Goal: Task Accomplishment & Management: Manage account settings

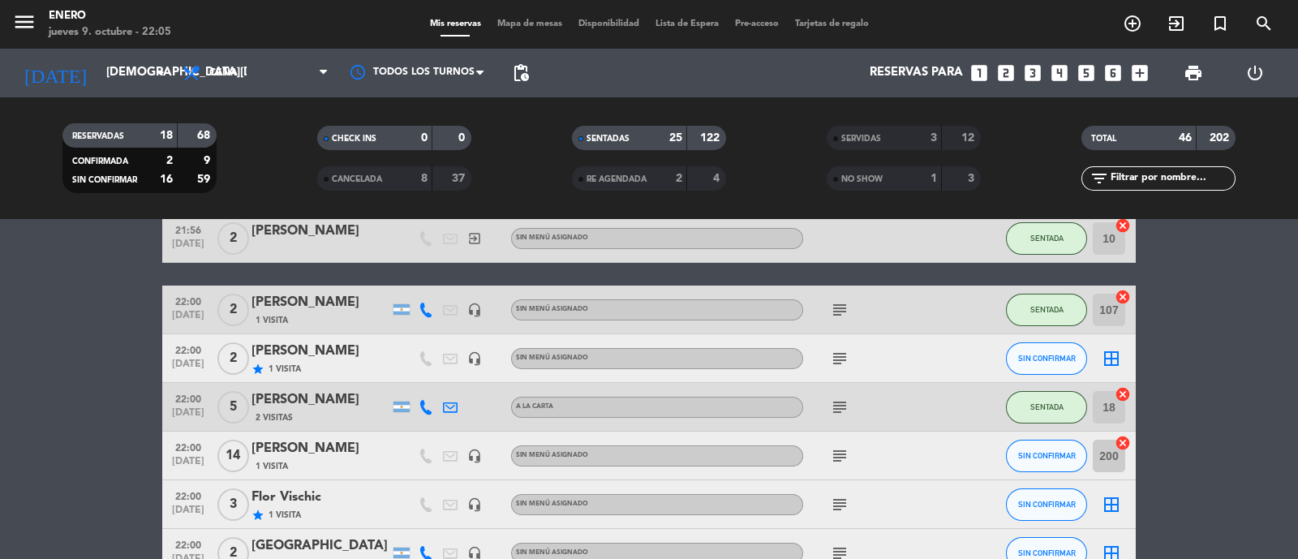
scroll to position [1317, 0]
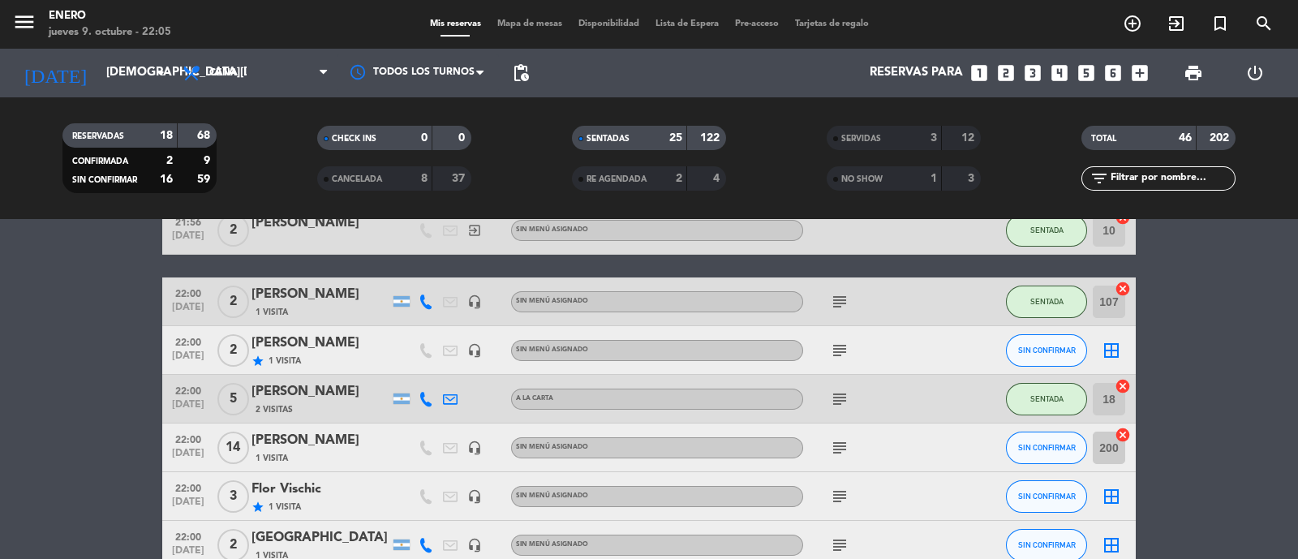
click at [1201, 172] on input "text" at bounding box center [1172, 179] width 126 height 18
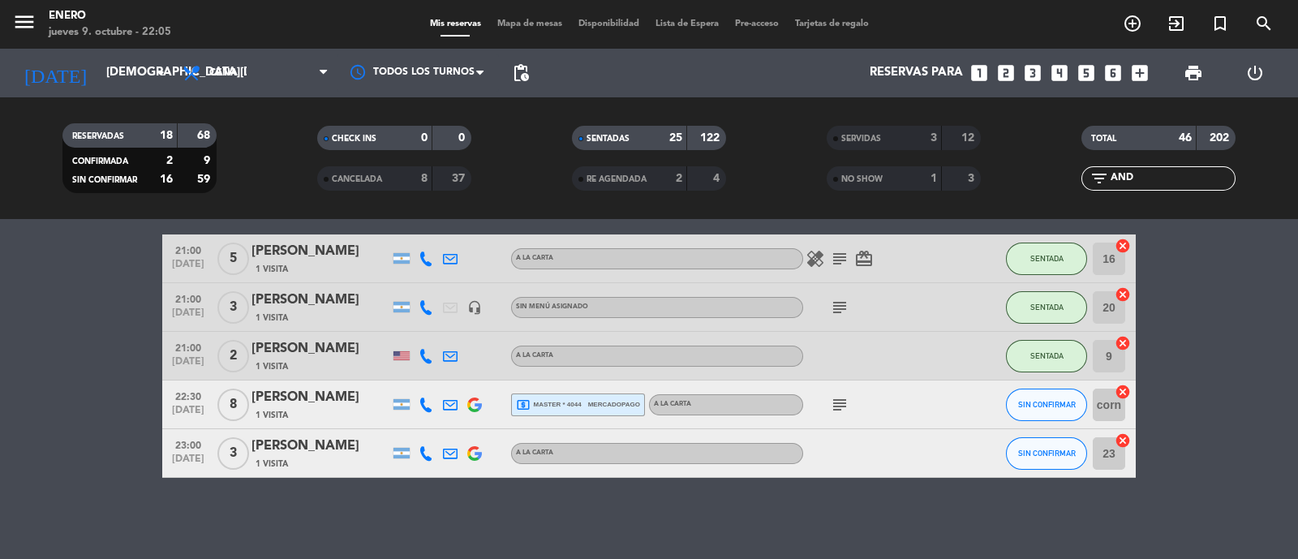
scroll to position [58, 0]
click at [825, 401] on div "subject" at bounding box center [876, 405] width 146 height 48
click at [835, 403] on icon "subject" at bounding box center [839, 405] width 19 height 19
drag, startPoint x: 1152, startPoint y: 180, endPoint x: 1067, endPoint y: 195, distance: 86.5
click at [1067, 195] on div "TOTAL 46 202 filter_list AND" at bounding box center [1158, 158] width 255 height 89
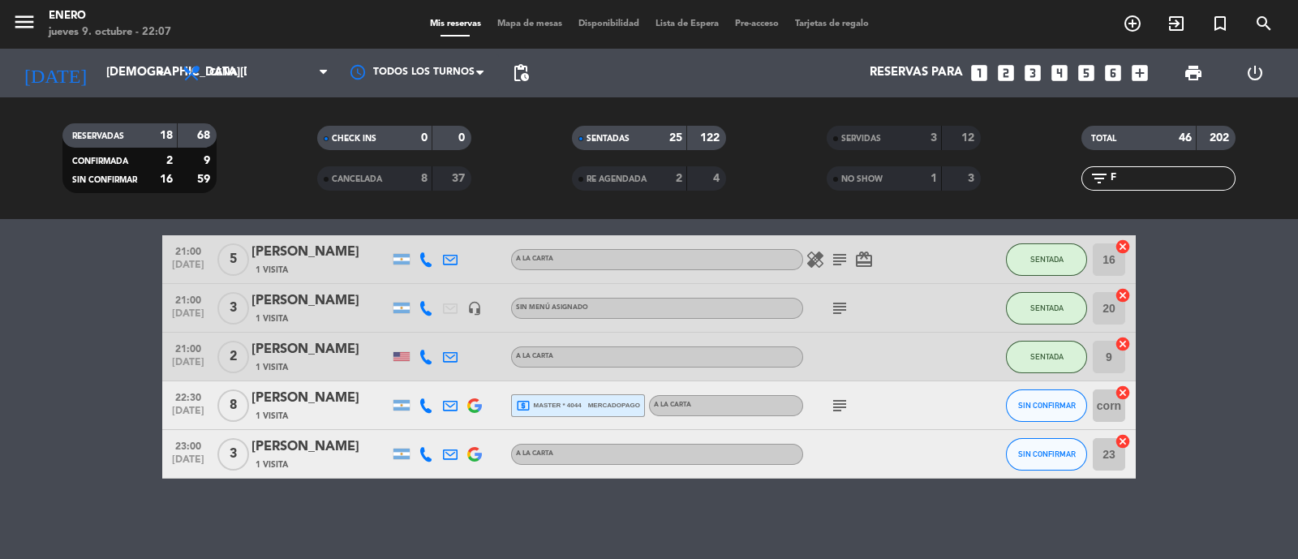
scroll to position [0, 0]
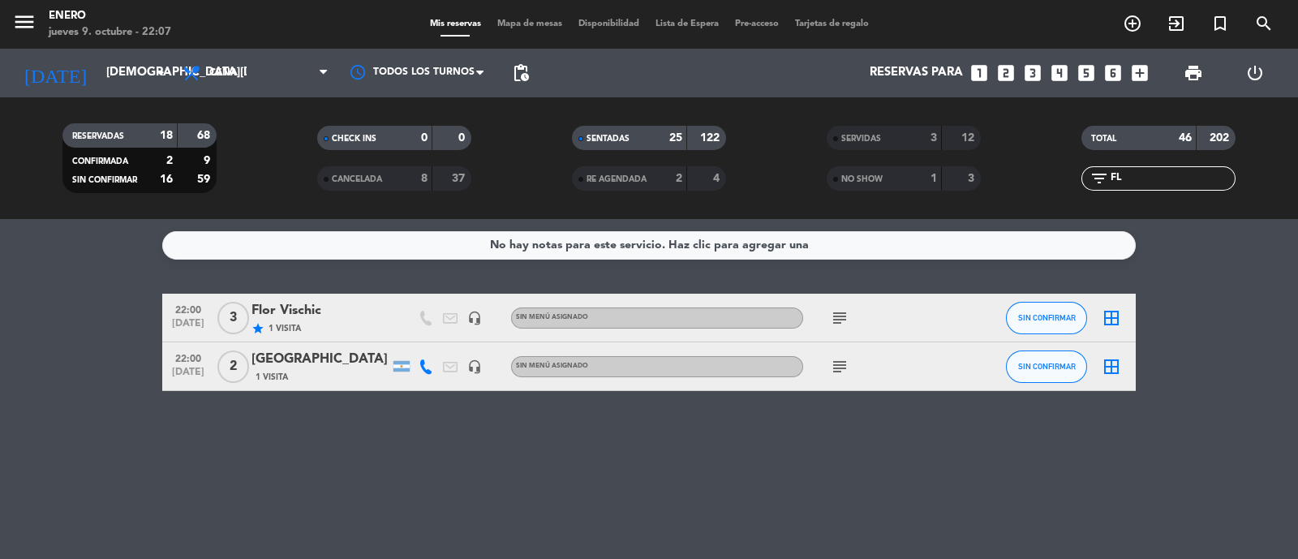
click at [835, 363] on icon "subject" at bounding box center [839, 366] width 19 height 19
drag, startPoint x: 1137, startPoint y: 182, endPoint x: 1028, endPoint y: 191, distance: 109.0
click at [1028, 191] on div "RESERVADAS 18 68 CONFIRMADA 2 9 SIN CONFIRMAR 16 59 CHECK INS 0 0 CANCELADA 8 3…" at bounding box center [649, 158] width 1298 height 89
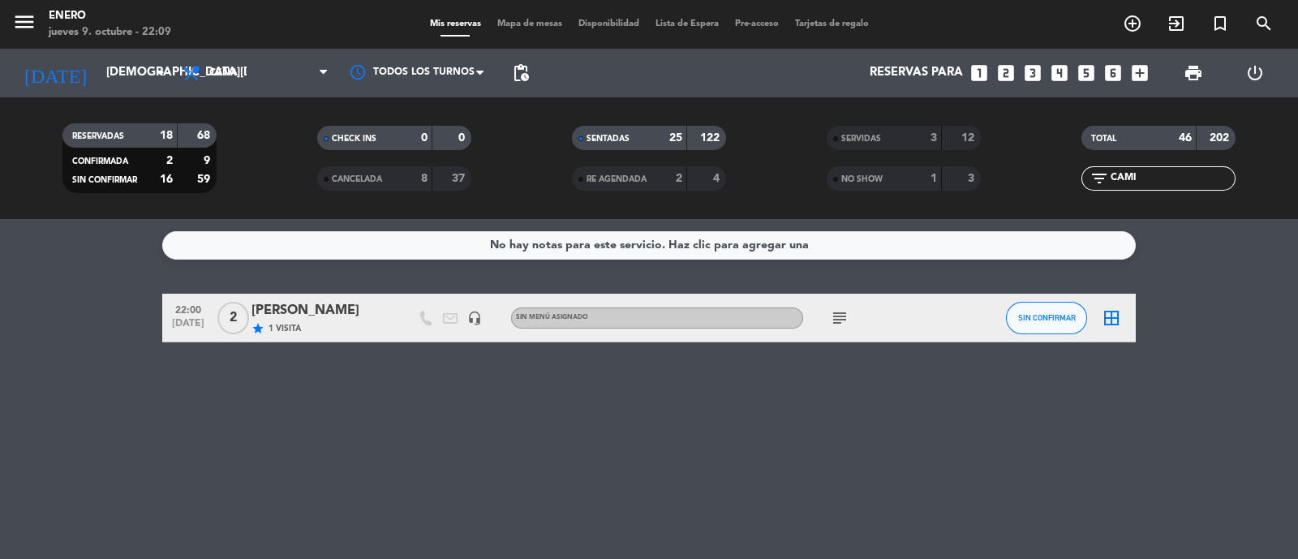
type input "CAMI"
drag, startPoint x: 1159, startPoint y: 182, endPoint x: 1029, endPoint y: 173, distance: 130.1
click at [1037, 184] on div "filter_list CAMI" at bounding box center [1158, 178] width 255 height 24
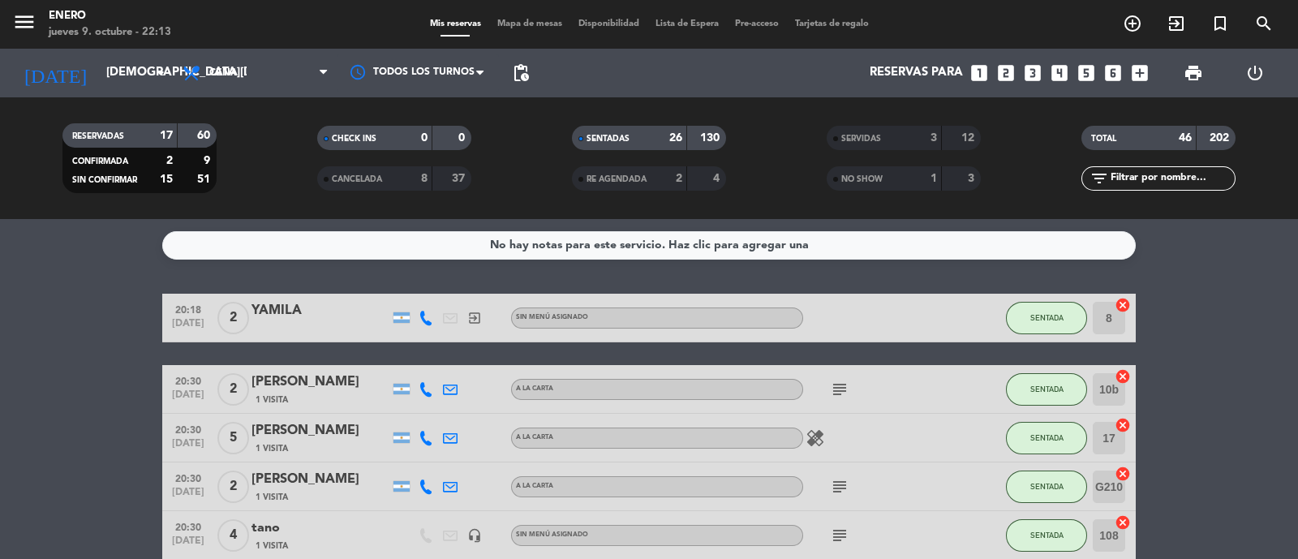
click at [1141, 174] on input "text" at bounding box center [1172, 179] width 126 height 18
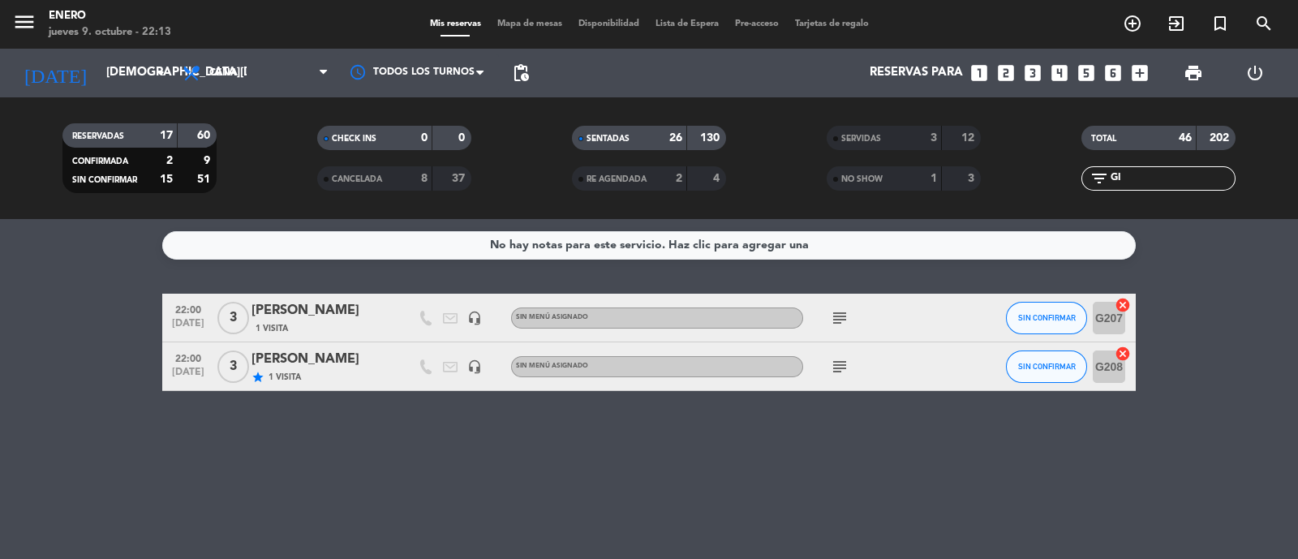
click at [834, 314] on icon "subject" at bounding box center [839, 317] width 19 height 19
drag, startPoint x: 1144, startPoint y: 175, endPoint x: 931, endPoint y: 188, distance: 213.7
click at [931, 188] on div "RESERVADAS 17 60 CONFIRMADA 2 9 SIN CONFIRMAR 15 51 CHECK INS 0 0 CANCELADA 8 3…" at bounding box center [649, 158] width 1298 height 89
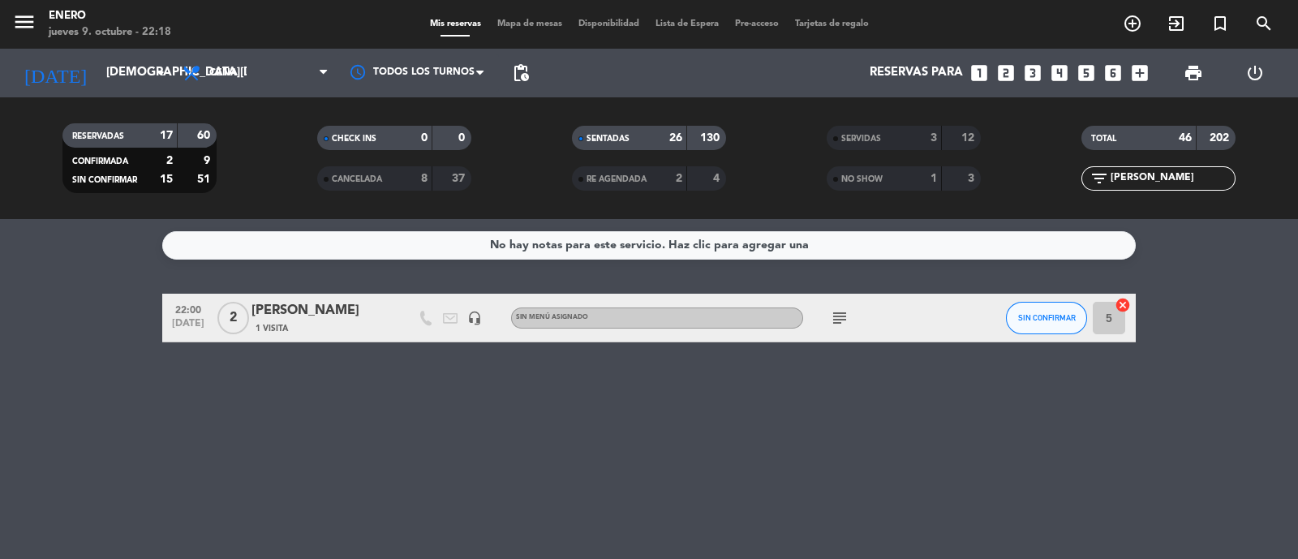
click at [840, 318] on icon "subject" at bounding box center [839, 317] width 19 height 19
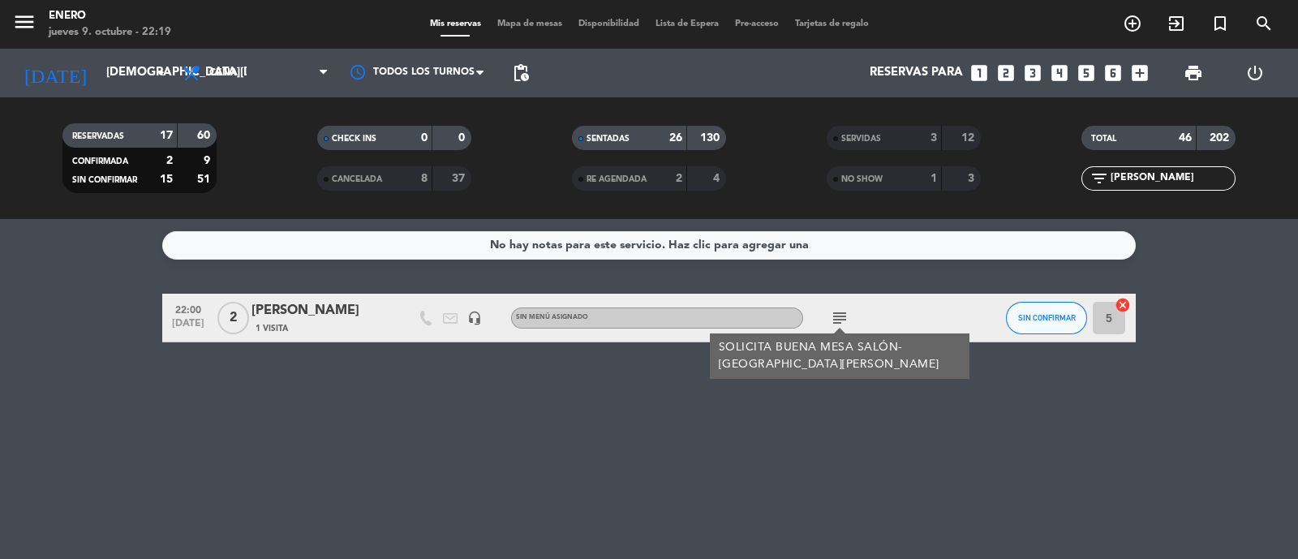
drag, startPoint x: 1139, startPoint y: 178, endPoint x: 1063, endPoint y: 188, distance: 76.2
click at [1065, 188] on div "filter_list [PERSON_NAME]" at bounding box center [1158, 178] width 255 height 24
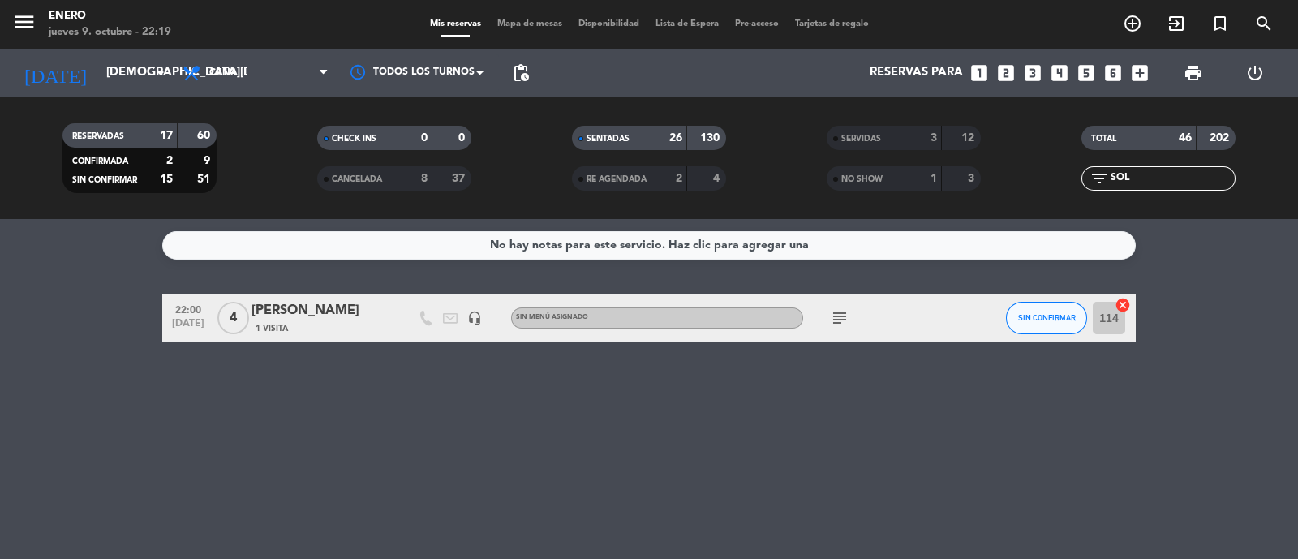
click at [852, 311] on div "subject" at bounding box center [876, 318] width 146 height 48
click at [844, 314] on icon "subject" at bounding box center [839, 317] width 19 height 19
drag, startPoint x: 1149, startPoint y: 170, endPoint x: 1078, endPoint y: 178, distance: 71.8
click at [1084, 178] on div "filter_list SOL" at bounding box center [1158, 178] width 154 height 24
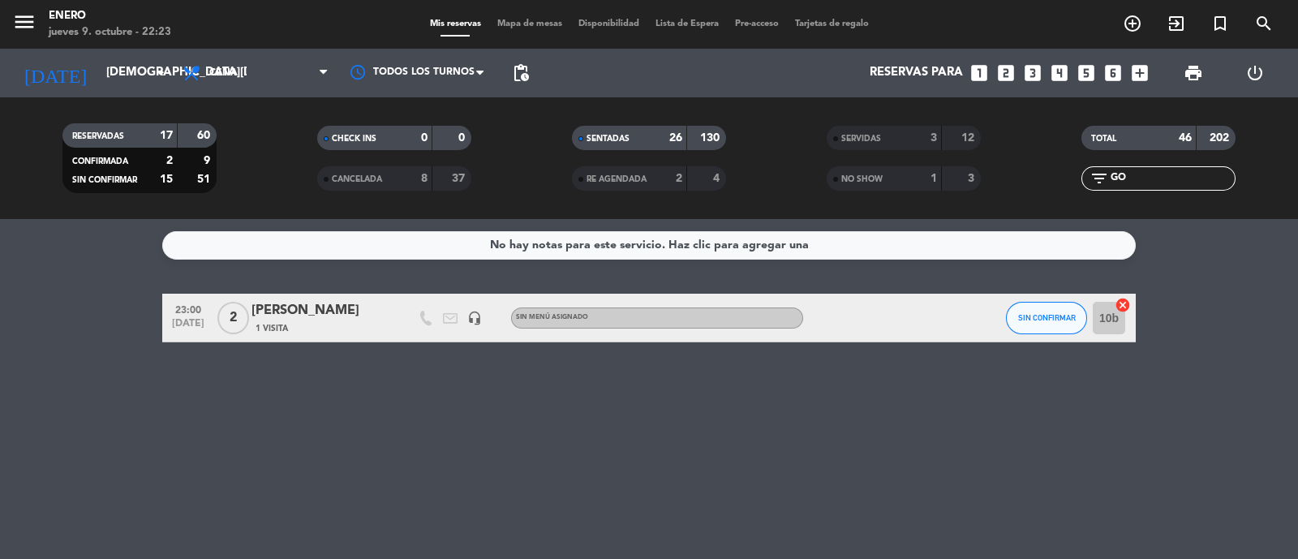
type input "G"
click at [305, 314] on div "[PERSON_NAME]" at bounding box center [320, 310] width 138 height 21
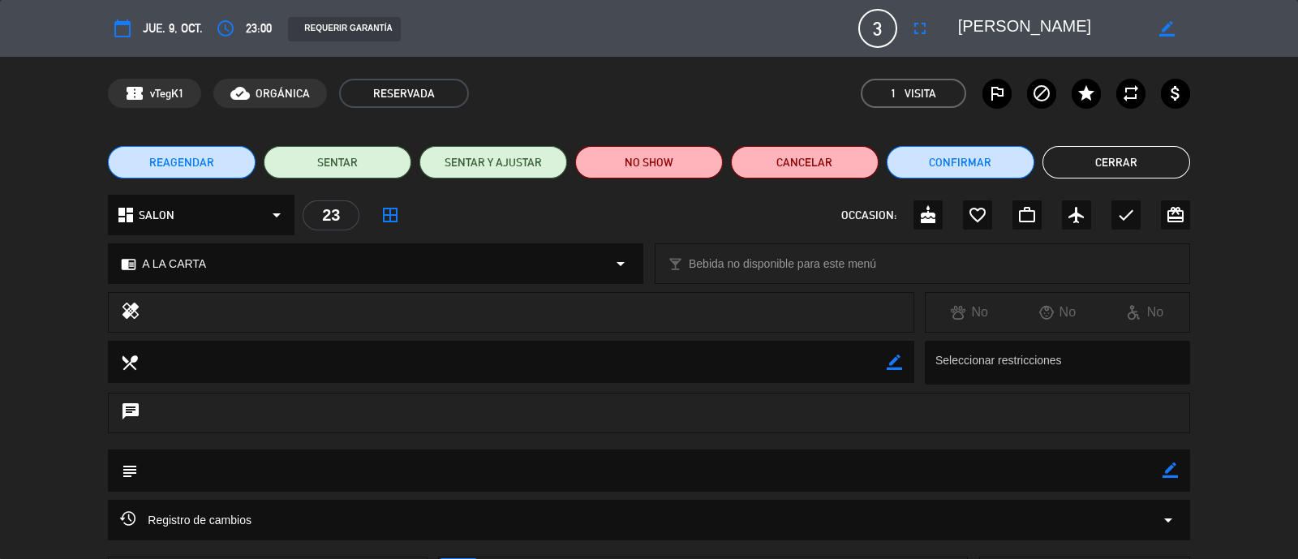
click at [1097, 159] on button "Cerrar" at bounding box center [1116, 162] width 148 height 32
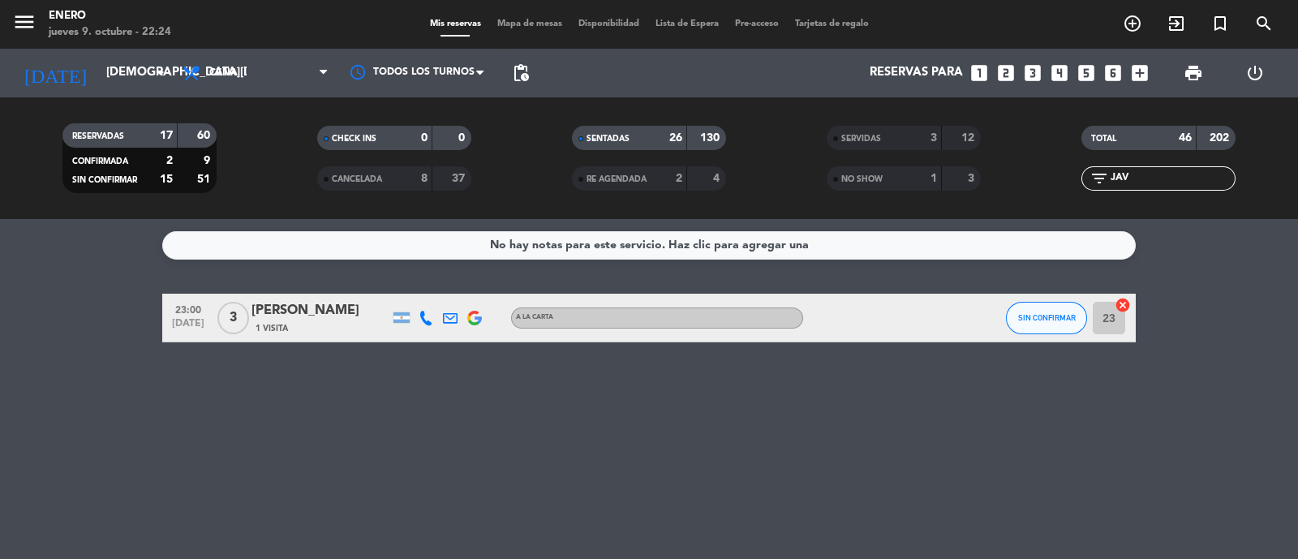
drag, startPoint x: 1149, startPoint y: 178, endPoint x: 1037, endPoint y: 178, distance: 112.7
click at [1058, 184] on div "filter_list JAV" at bounding box center [1158, 178] width 255 height 24
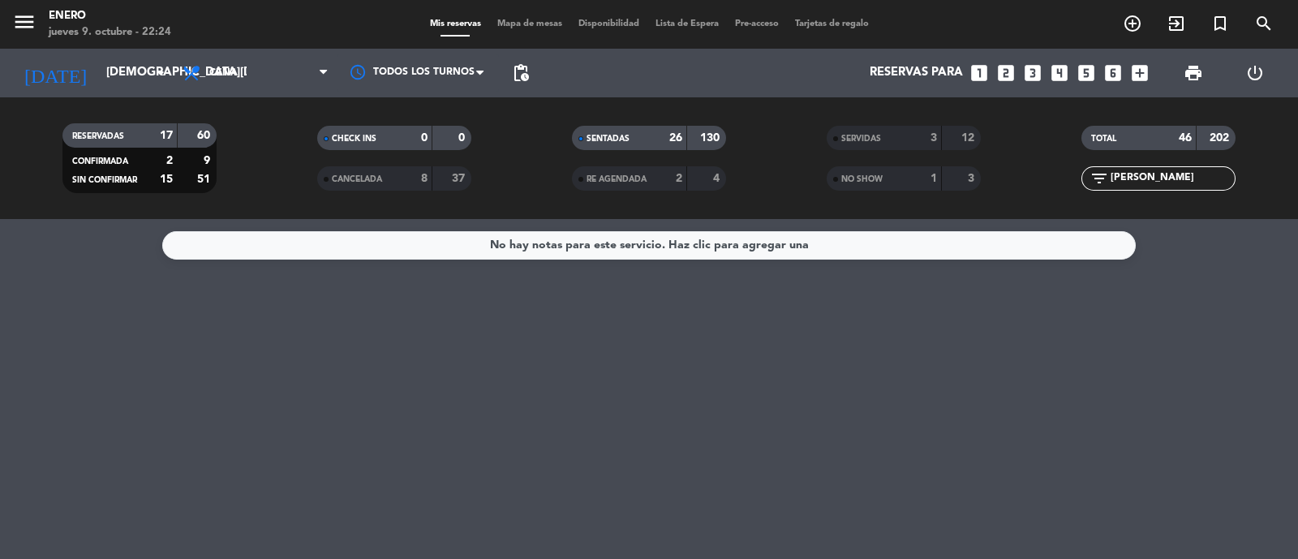
type input "[PERSON_NAME]"
click at [239, 80] on span "Cena" at bounding box center [255, 73] width 162 height 36
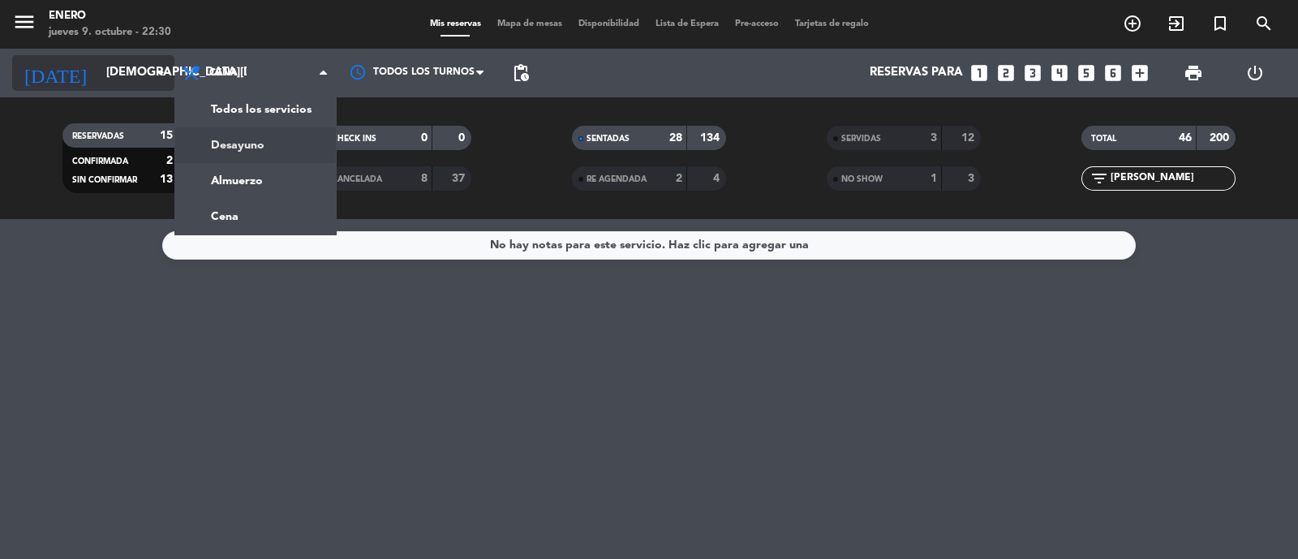
click at [134, 70] on input "[DEMOGRAPHIC_DATA][DATE]" at bounding box center [176, 73] width 157 height 31
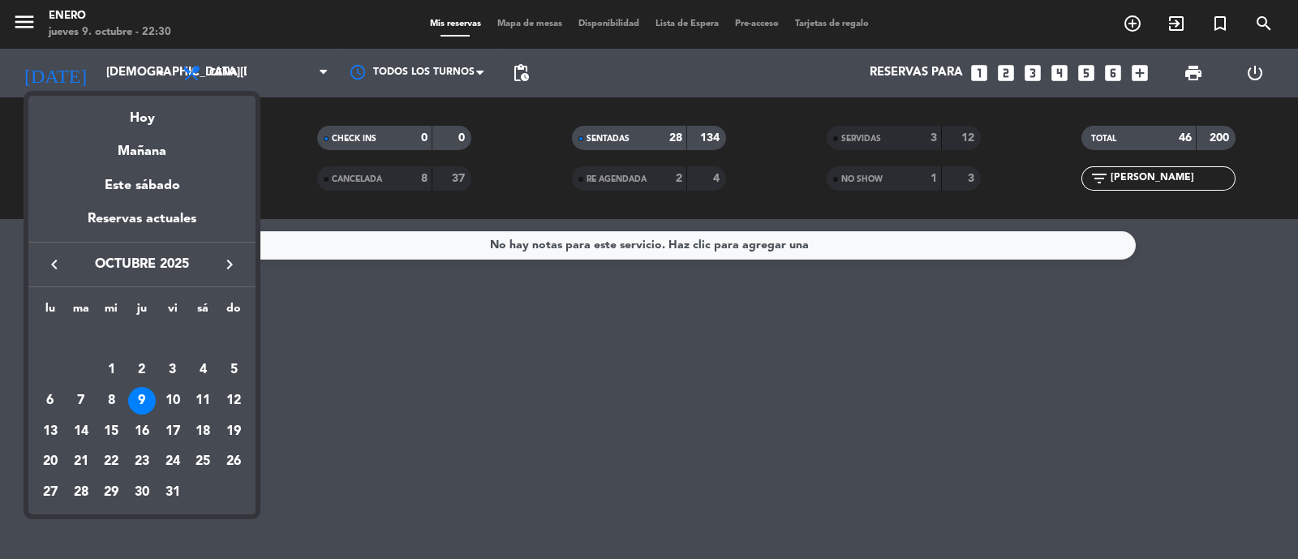
click at [142, 403] on div "9" at bounding box center [142, 401] width 28 height 28
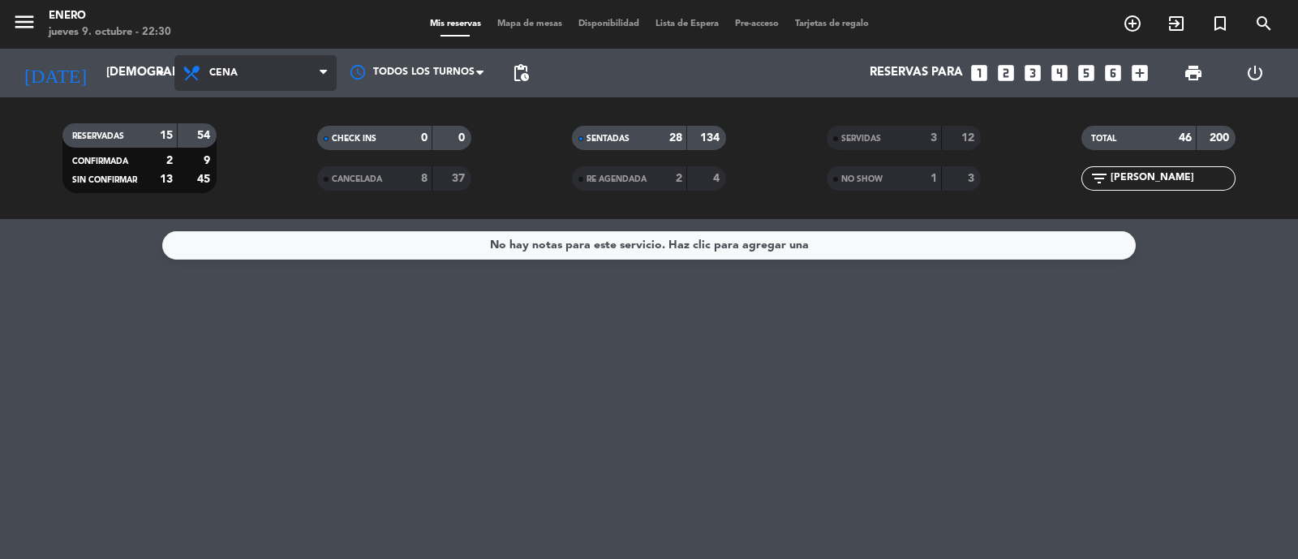
click at [268, 72] on span "Cena" at bounding box center [255, 73] width 162 height 36
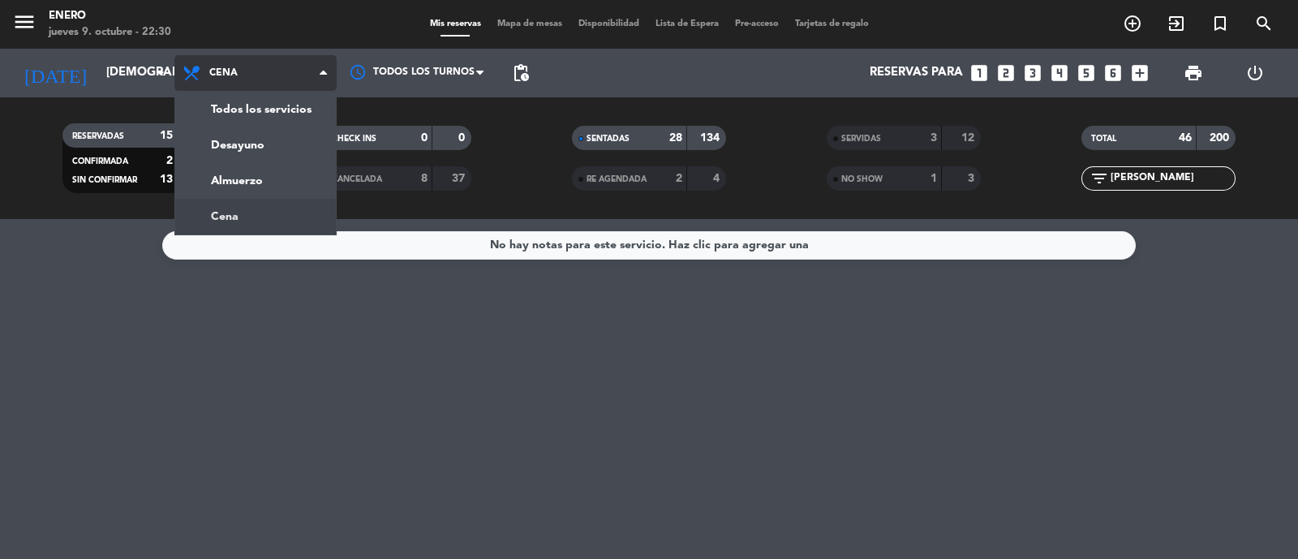
click at [277, 213] on div "menu Enero [DATE] 9. octubre - 22:30 Mis reservas Mapa de mesas Disponibilidad …" at bounding box center [649, 109] width 1298 height 219
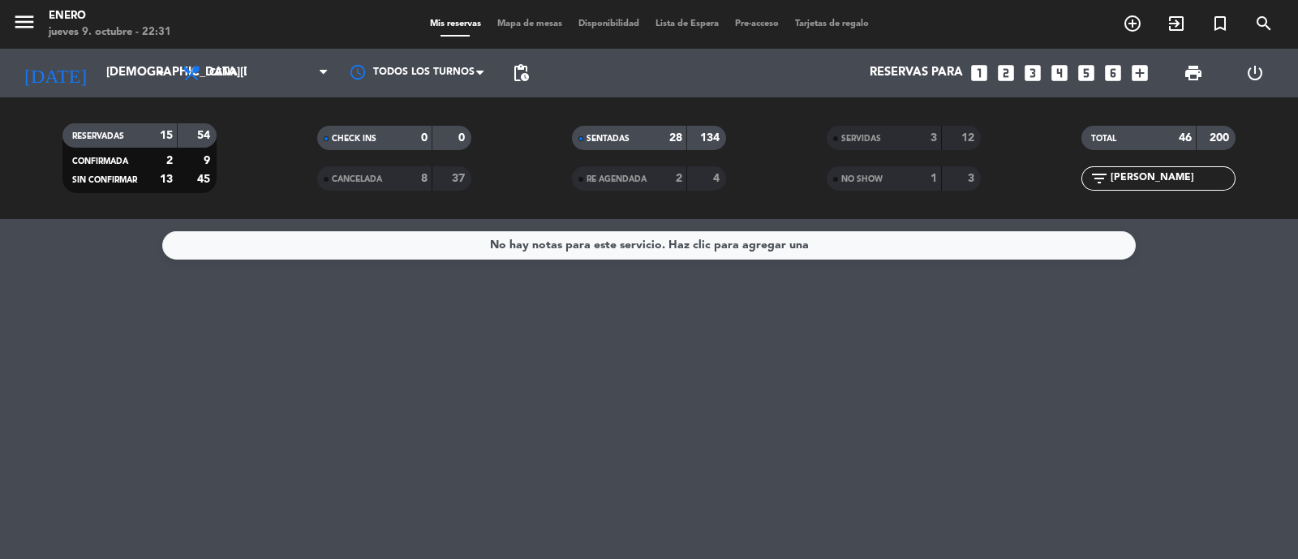
drag, startPoint x: 1168, startPoint y: 181, endPoint x: 1030, endPoint y: 191, distance: 138.2
click at [1033, 191] on div "TOTAL 46 200 filter_list [PERSON_NAME]" at bounding box center [1158, 158] width 255 height 89
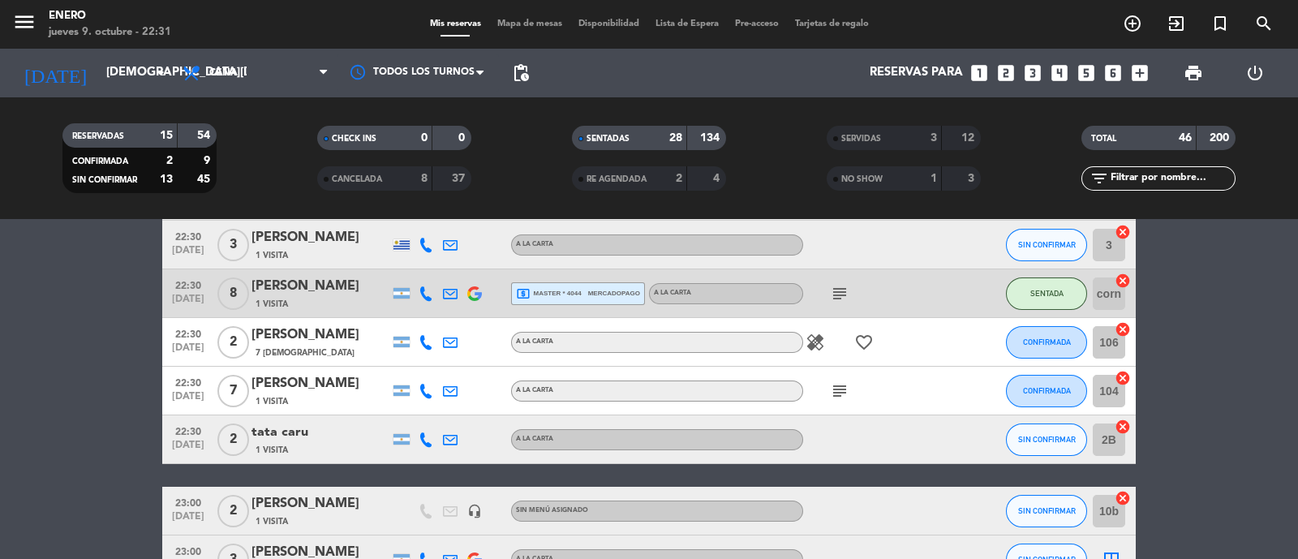
scroll to position [2028, 0]
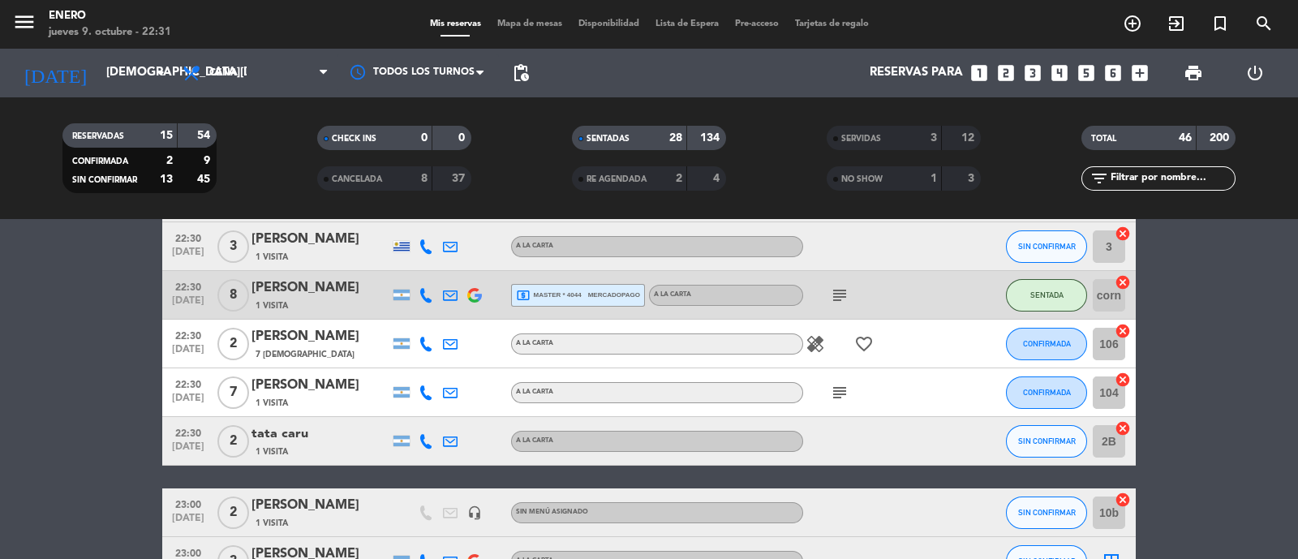
click at [838, 387] on icon "subject" at bounding box center [839, 392] width 19 height 19
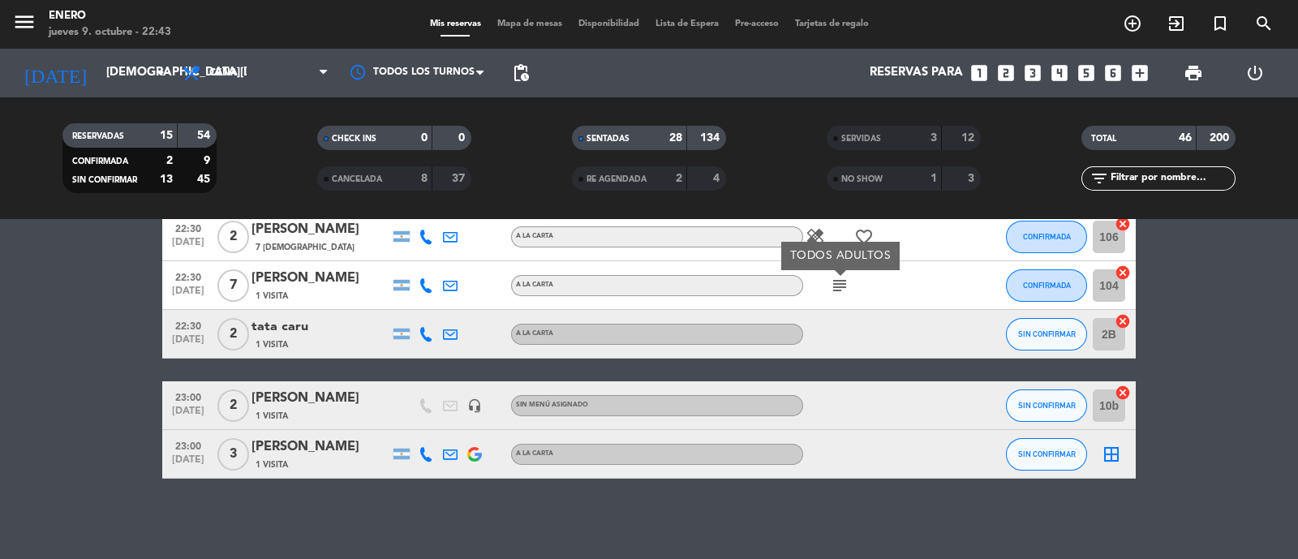
scroll to position [1932, 0]
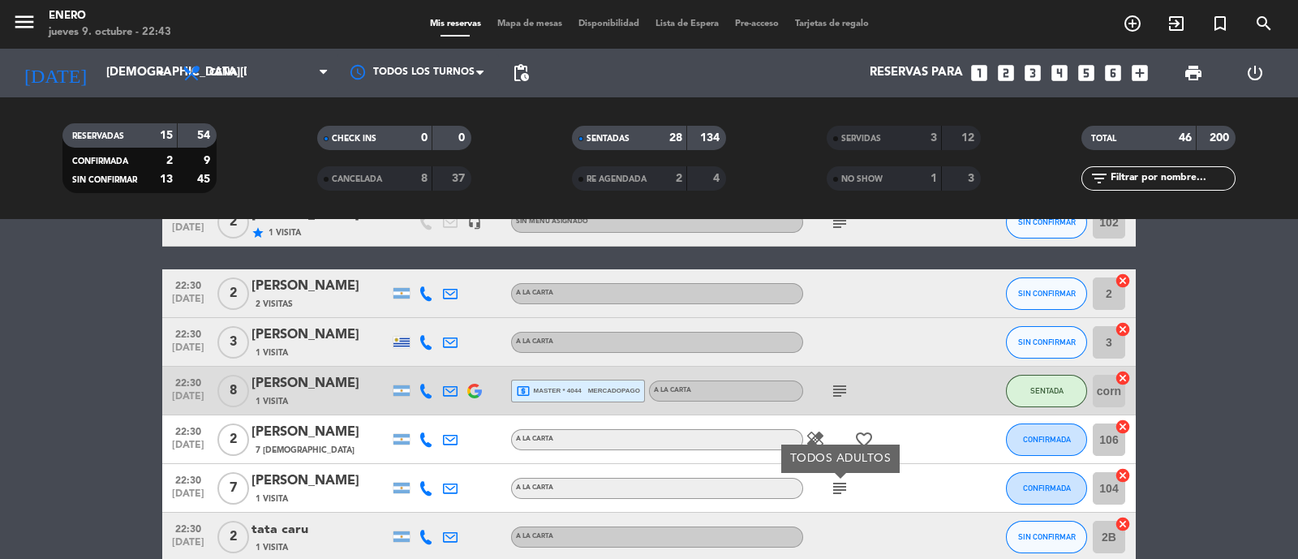
click at [839, 480] on icon "subject" at bounding box center [839, 488] width 19 height 19
